Goal: Use online tool/utility: Utilize a website feature to perform a specific function

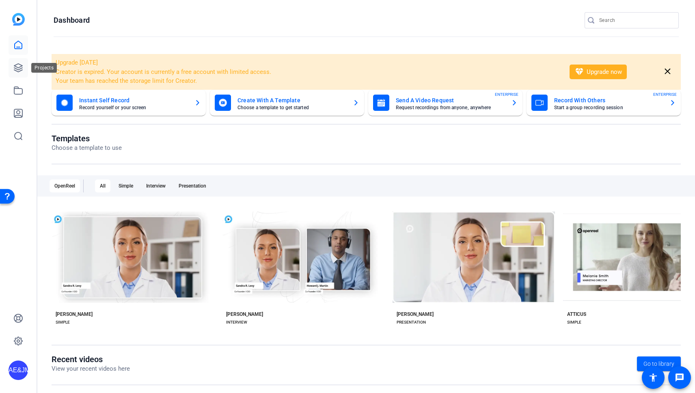
click at [17, 70] on icon at bounding box center [18, 68] width 10 height 10
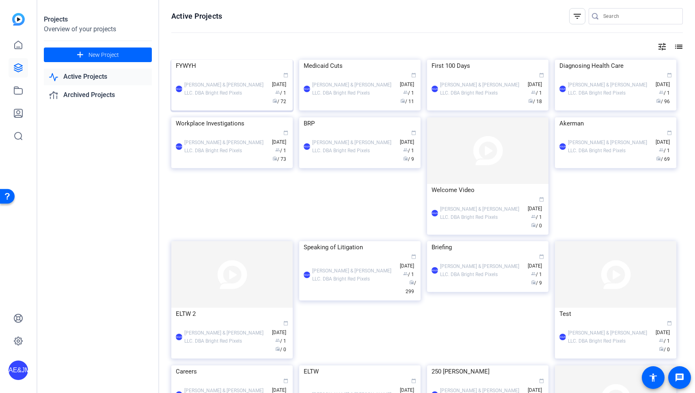
click at [238, 72] on div "FYWYH" at bounding box center [232, 66] width 113 height 12
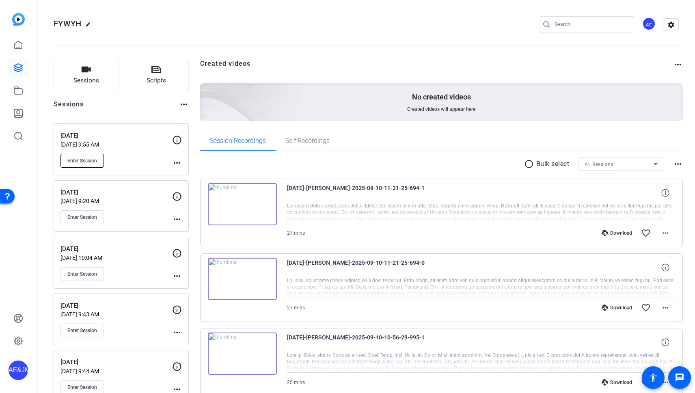
click at [71, 162] on span "Enter Session" at bounding box center [82, 161] width 30 height 6
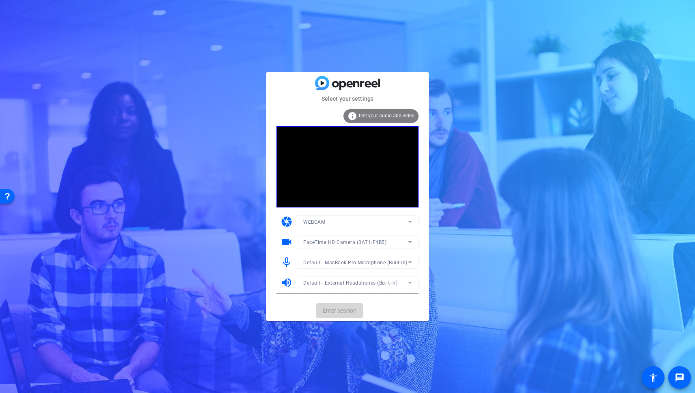
click at [339, 311] on span "Enter session" at bounding box center [340, 311] width 34 height 9
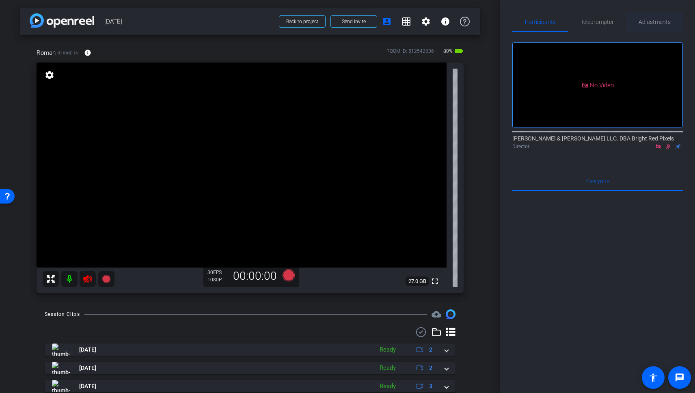
click at [650, 24] on span "Adjustments" at bounding box center [655, 22] width 32 height 6
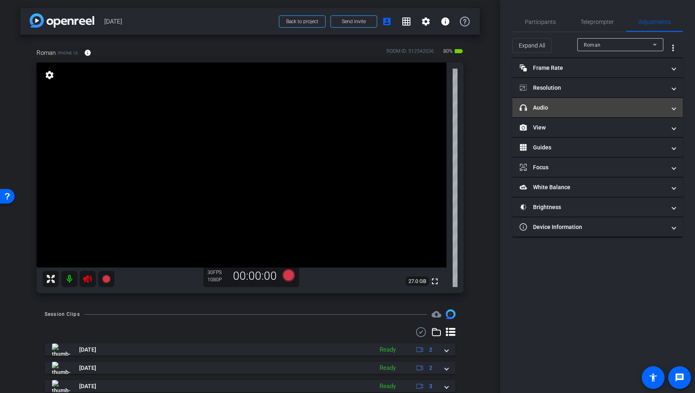
click at [580, 104] on mat-panel-title "headphone icon Audio" at bounding box center [593, 108] width 146 height 9
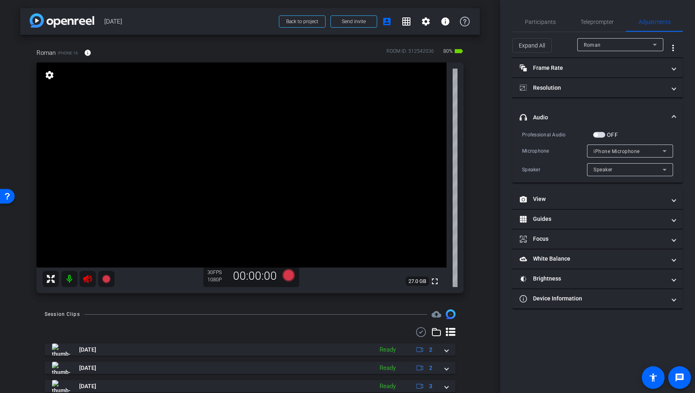
click at [600, 134] on span "button" at bounding box center [599, 135] width 12 height 6
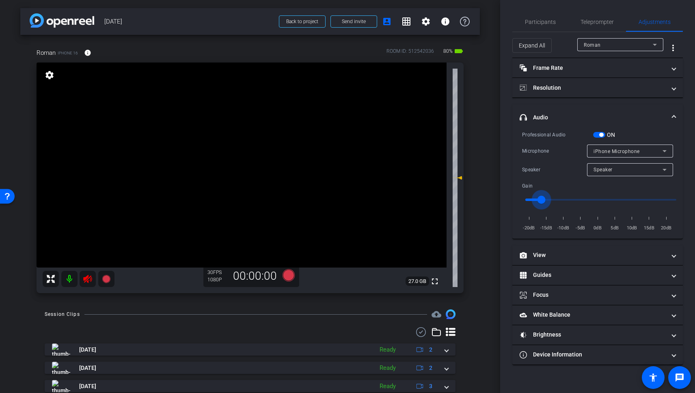
click at [540, 201] on input "range" at bounding box center [601, 200] width 168 height 18
drag, startPoint x: 534, startPoint y: 198, endPoint x: 527, endPoint y: 197, distance: 6.9
click at [525, 197] on input "range" at bounding box center [601, 200] width 168 height 18
click at [661, 197] on input "range" at bounding box center [601, 200] width 168 height 18
type input "0"
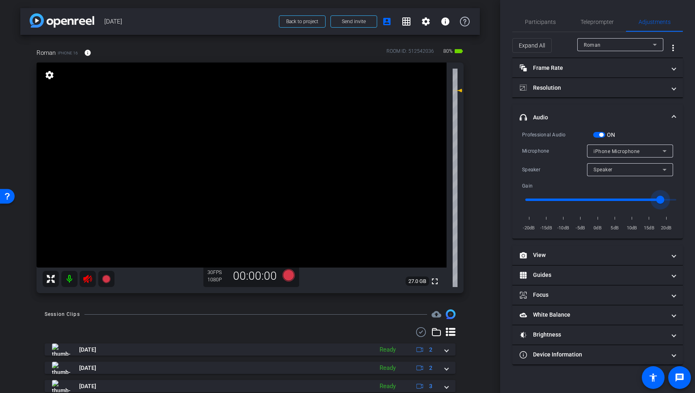
click at [600, 197] on input "range" at bounding box center [601, 200] width 168 height 18
click at [598, 134] on span "button" at bounding box center [599, 135] width 12 height 6
